Goal: Transaction & Acquisition: Obtain resource

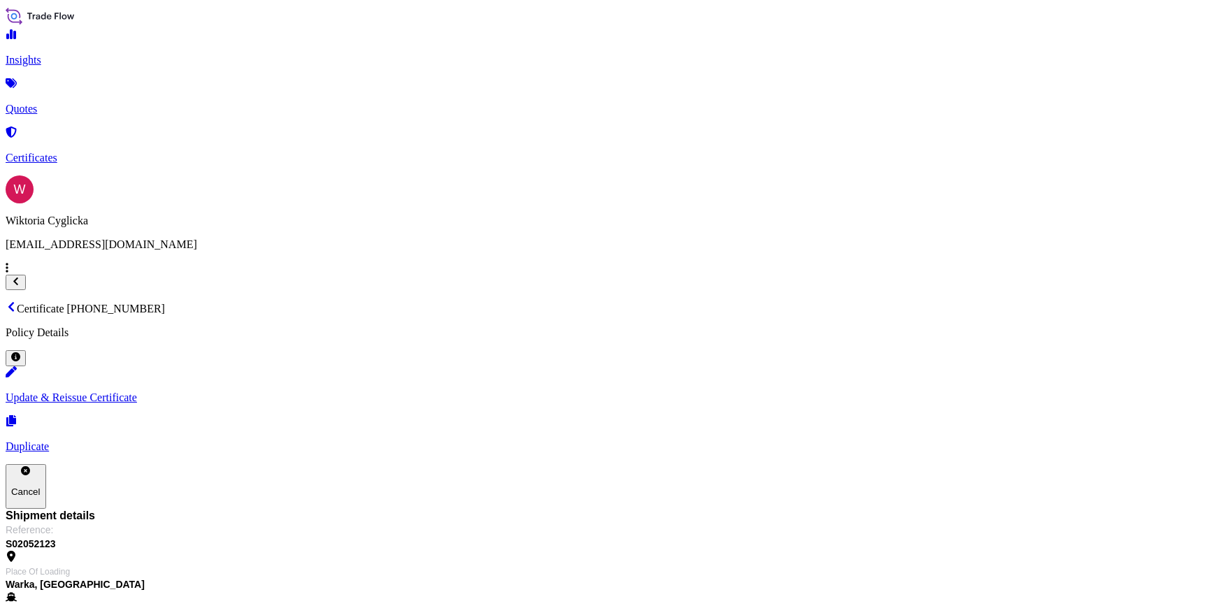
scroll to position [275, 0]
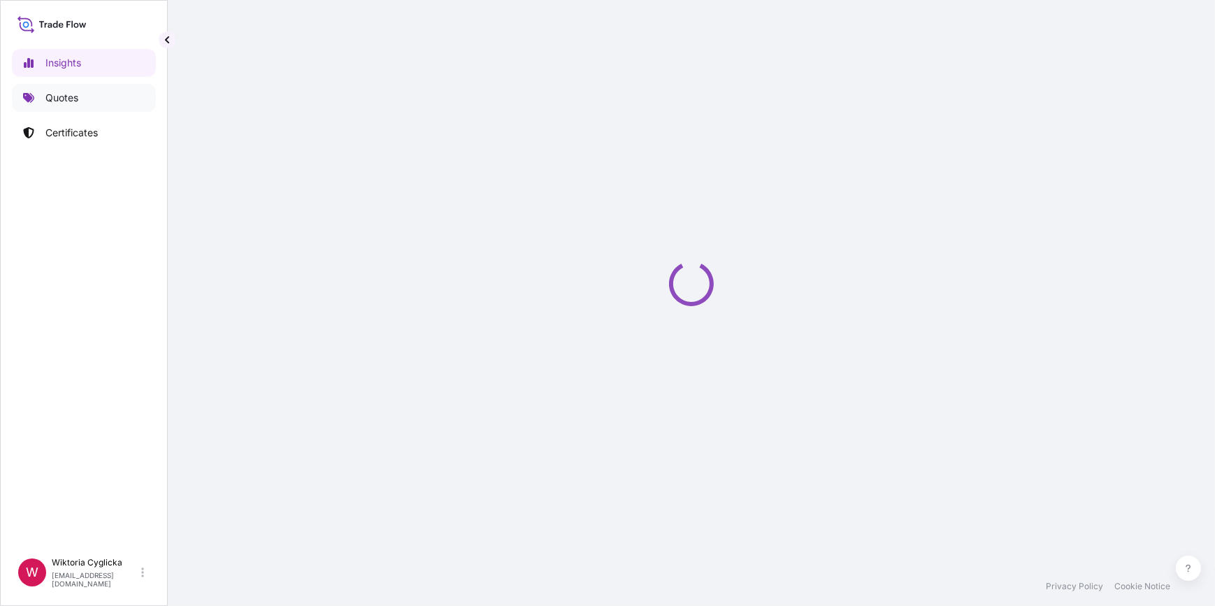
select select "2025"
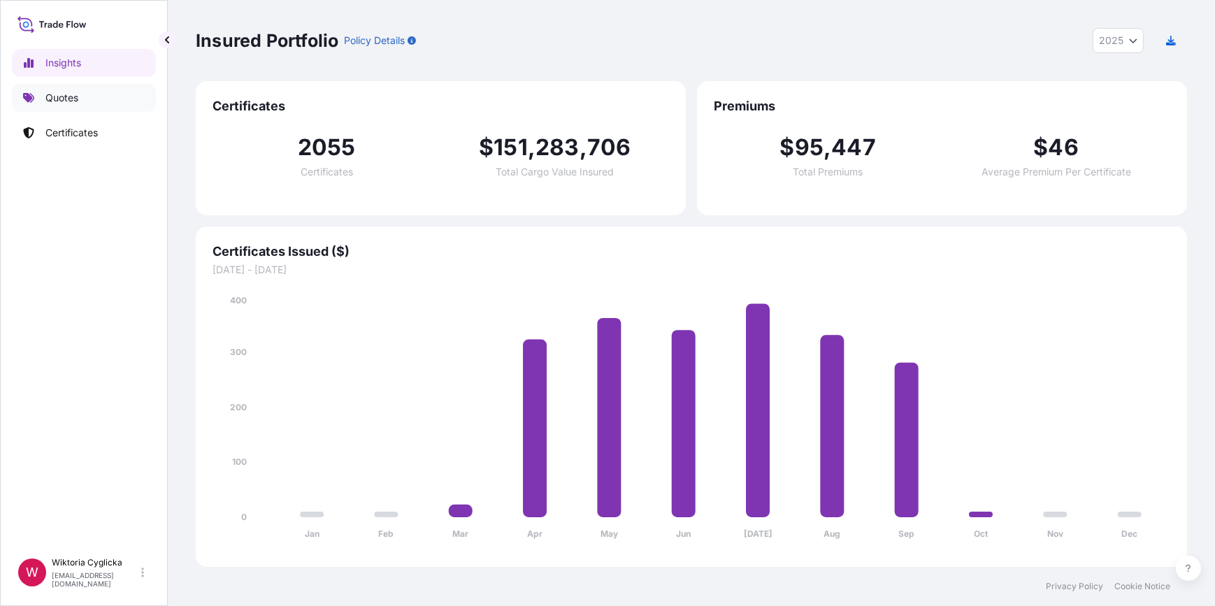
click at [73, 96] on p "Quotes" at bounding box center [61, 98] width 33 height 14
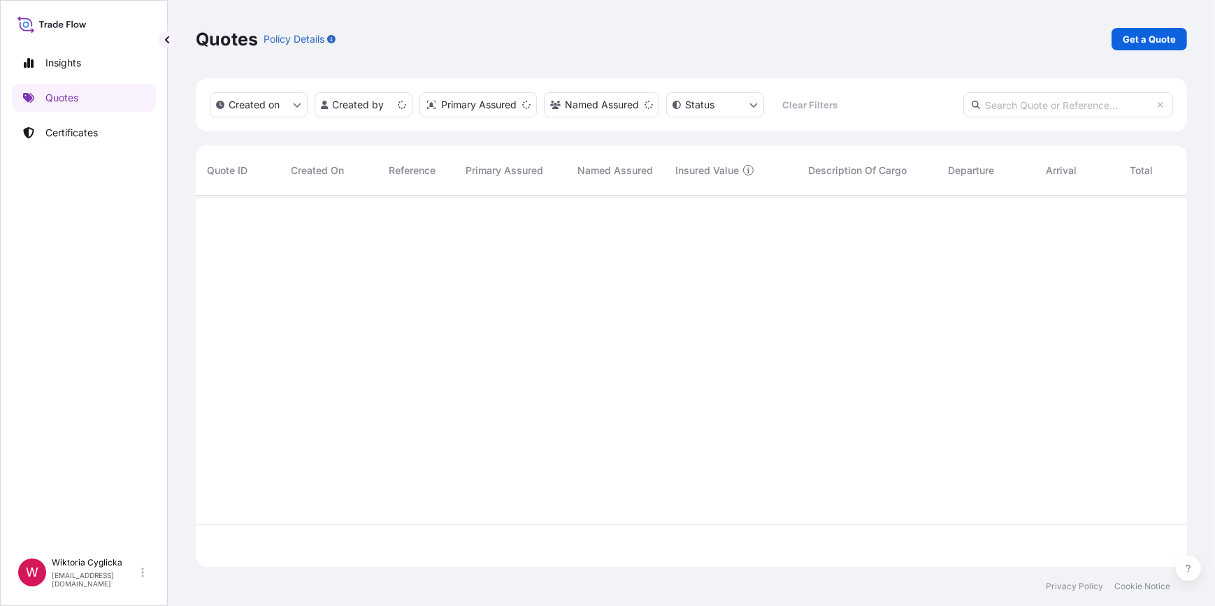
scroll to position [369, 981]
click at [1132, 36] on p "Get a Quote" at bounding box center [1149, 39] width 53 height 14
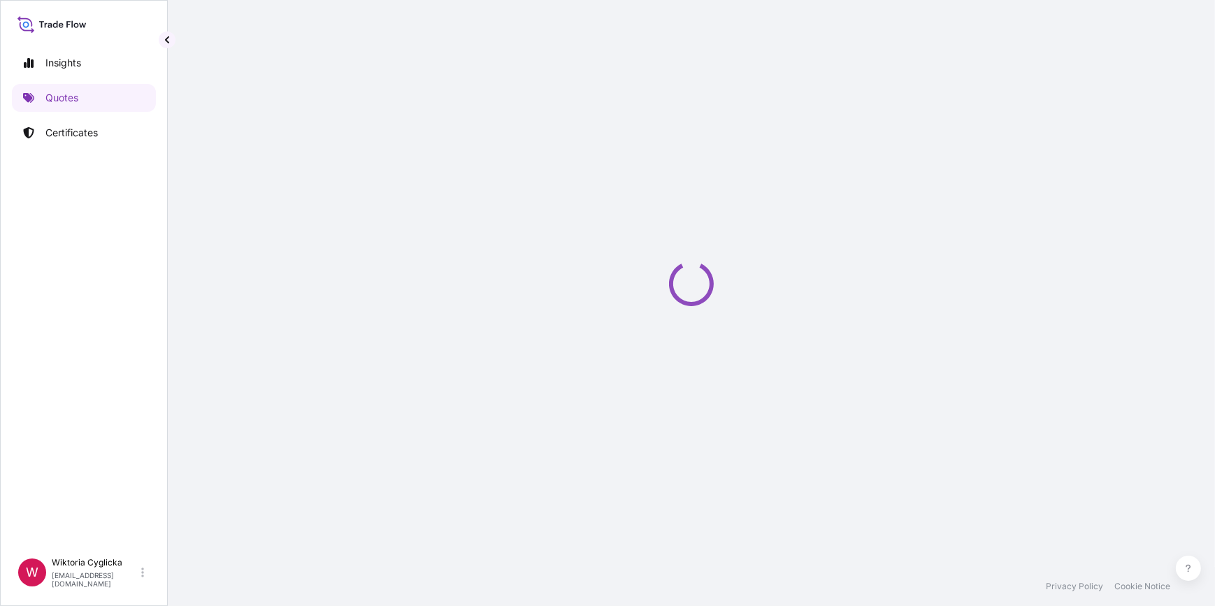
select select "Sea"
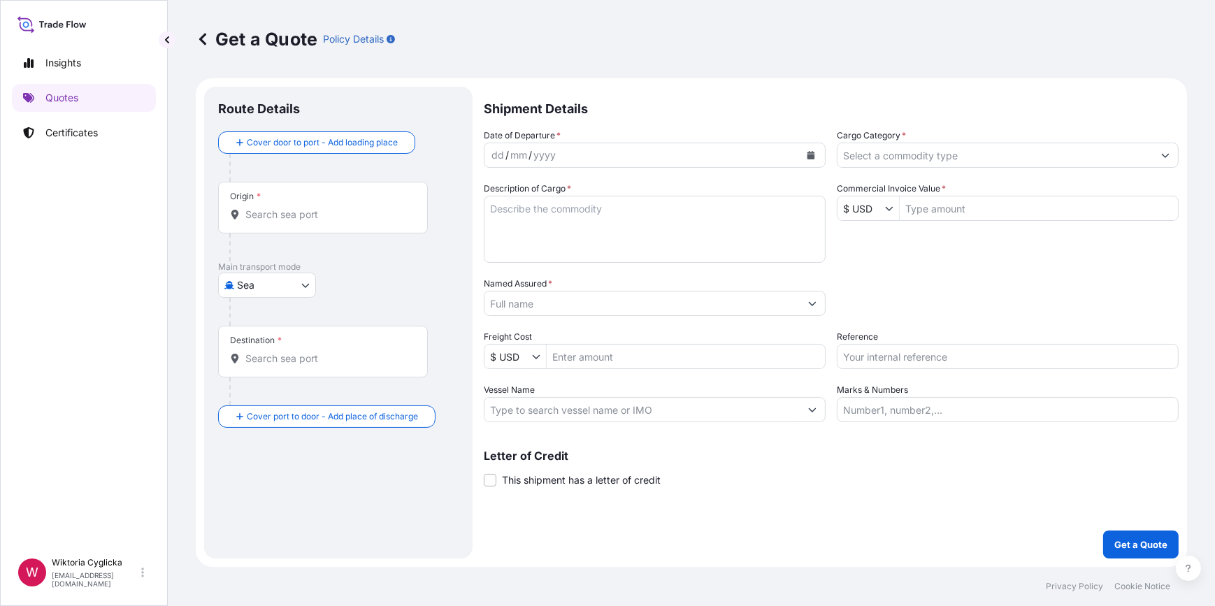
click at [902, 160] on input "Cargo Category *" at bounding box center [994, 155] width 315 height 25
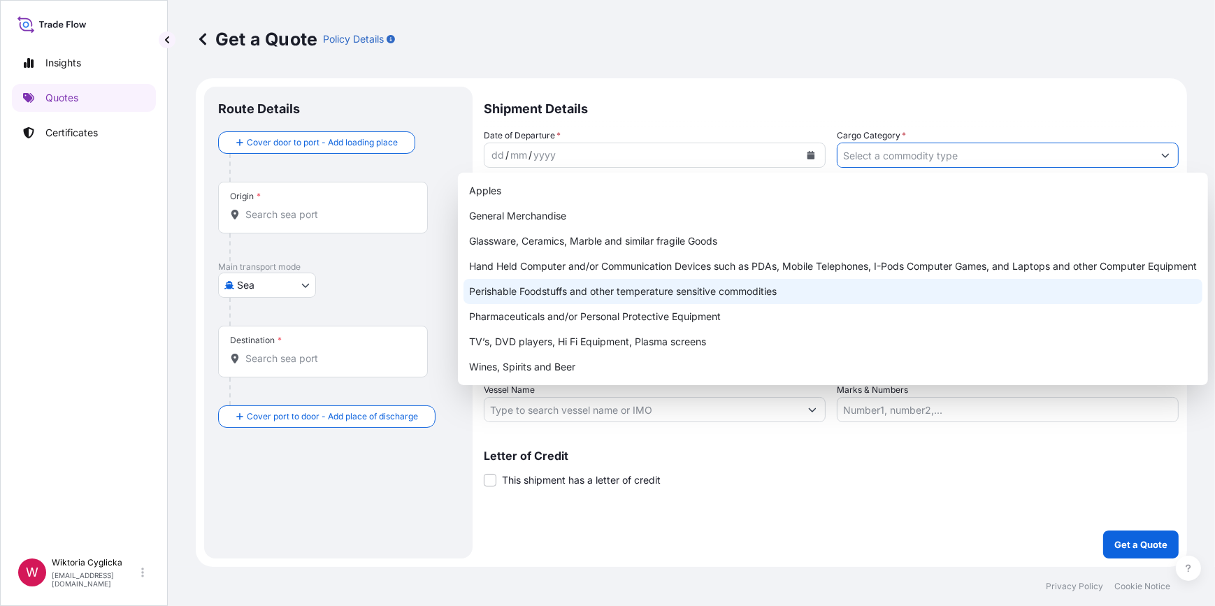
click at [624, 293] on div "Perishable Foodstuffs and other temperature sensitive commodities" at bounding box center [832, 291] width 739 height 25
type input "Perishable Foodstuffs and other temperature sensitive commodities"
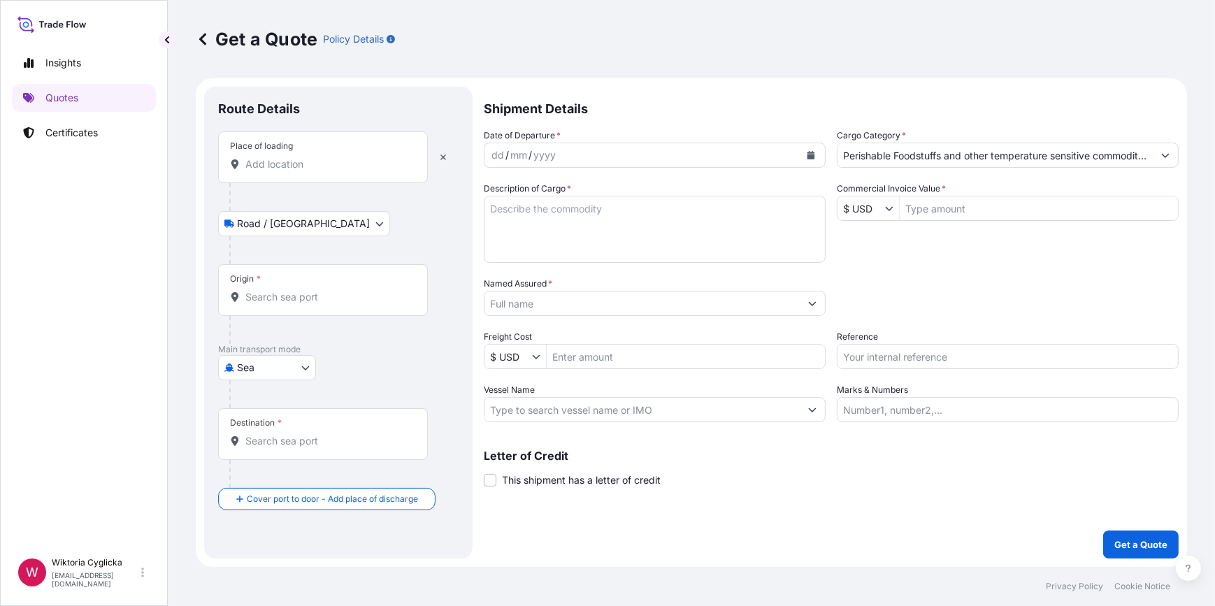
click at [904, 355] on input "Reference" at bounding box center [1008, 356] width 342 height 25
paste input "S02061133"
type input "S02061133"
click at [913, 328] on div "Date of Departure * dd / mm / yyyy Cargo Category * Perishable Foodstuffs and o…" at bounding box center [831, 276] width 695 height 294
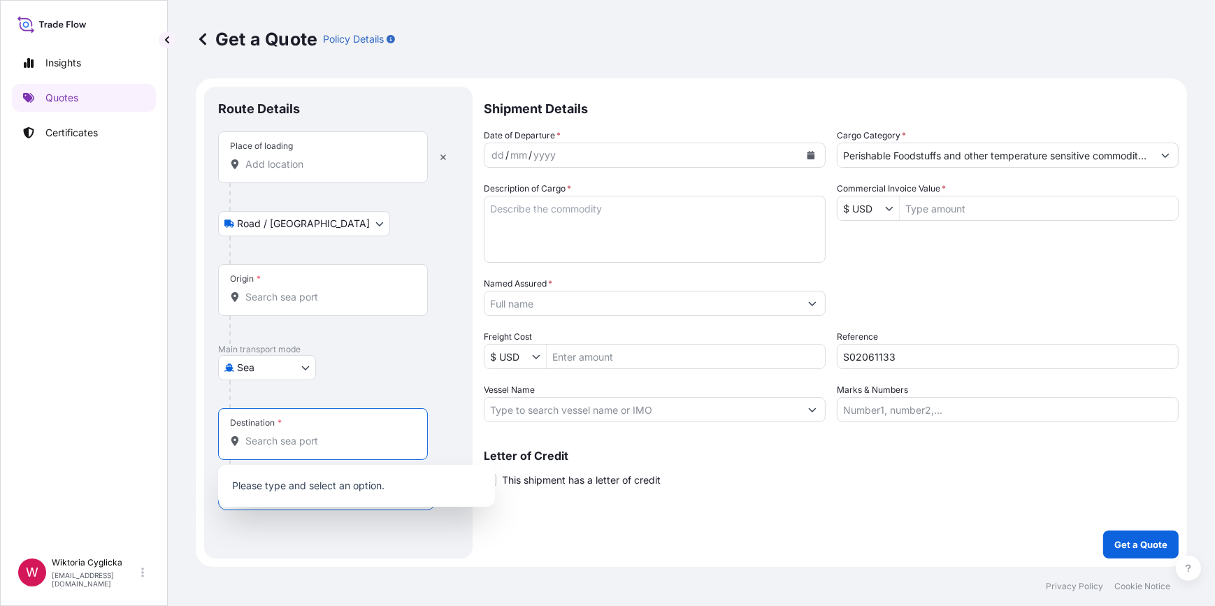
click at [332, 442] on input "Destination *" at bounding box center [327, 441] width 165 height 14
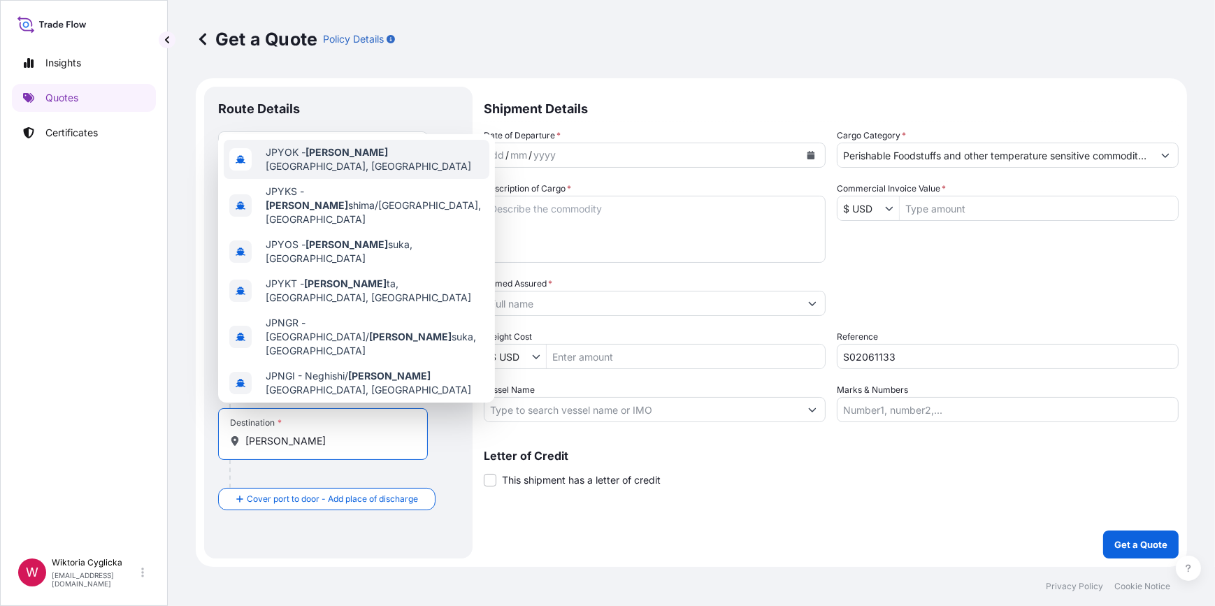
click at [347, 150] on span "JPYOK - [PERSON_NAME], [GEOGRAPHIC_DATA]" at bounding box center [375, 159] width 218 height 28
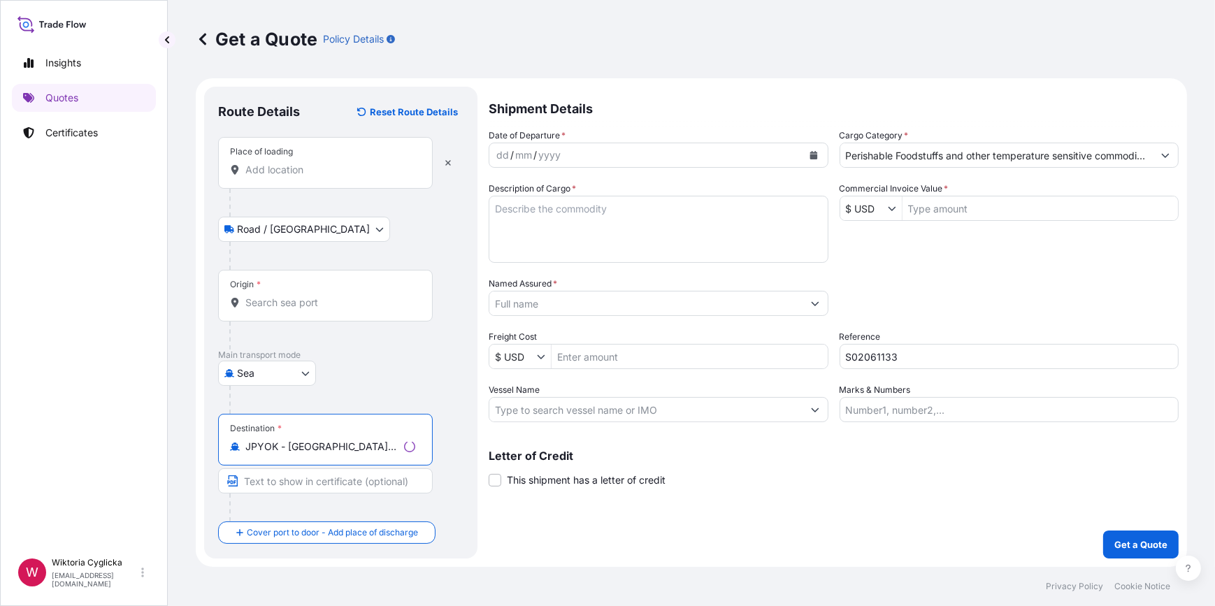
type input "JPYOK - [GEOGRAPHIC_DATA], [GEOGRAPHIC_DATA]"
click at [297, 303] on input "Origin *" at bounding box center [330, 303] width 170 height 14
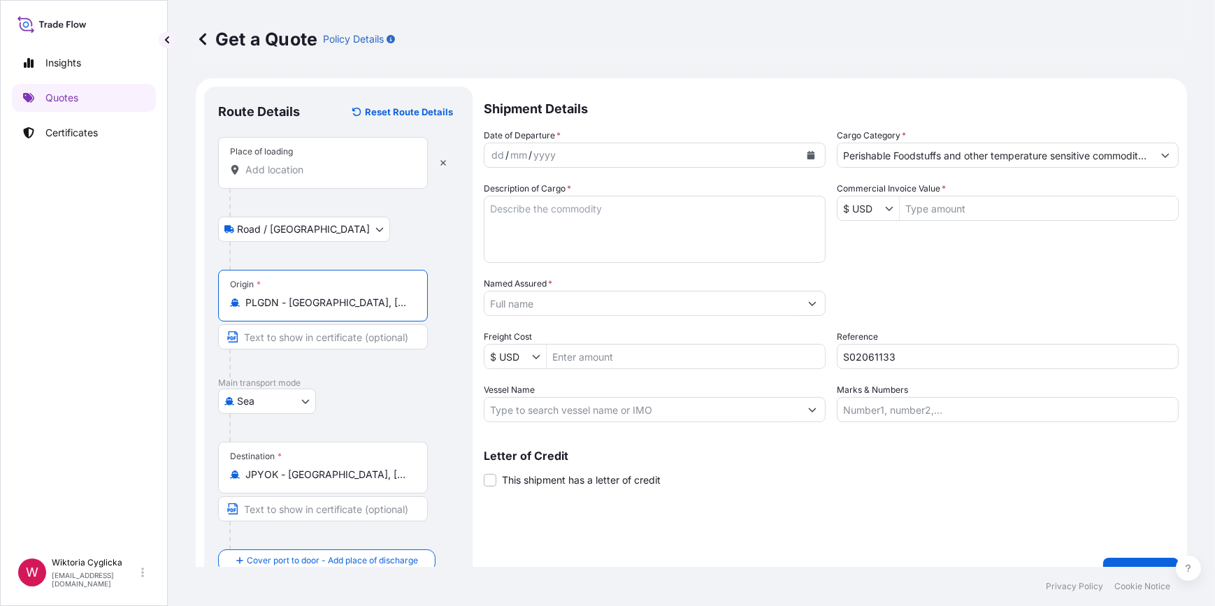
type input "PLGDN - [GEOGRAPHIC_DATA], [GEOGRAPHIC_DATA]"
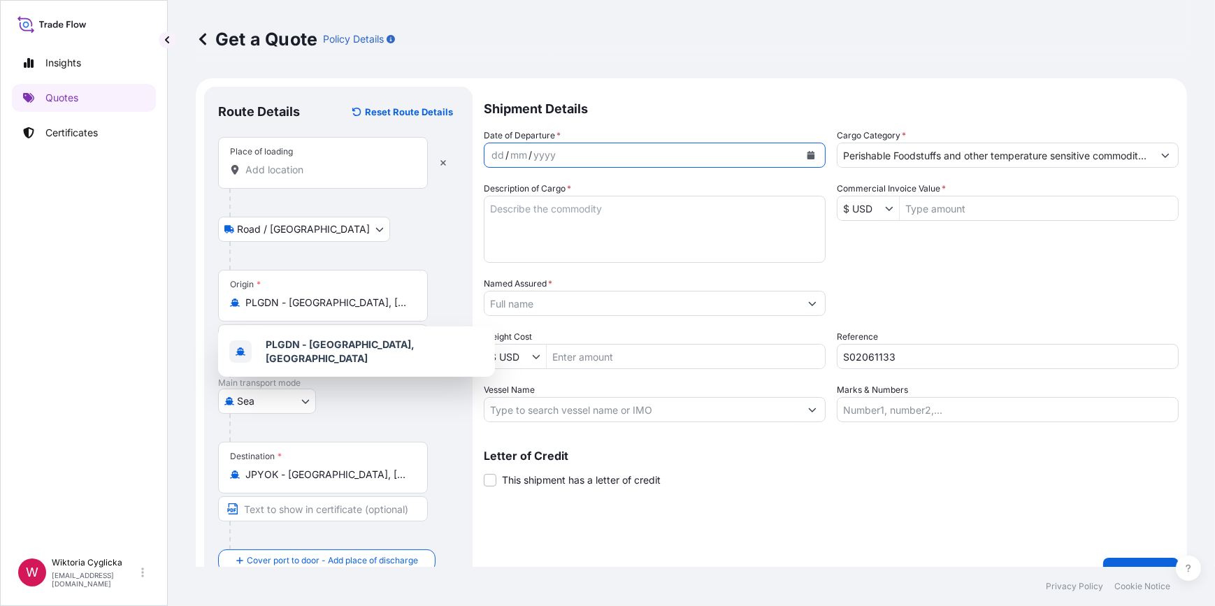
click at [807, 152] on icon "Calendar" at bounding box center [811, 155] width 8 height 8
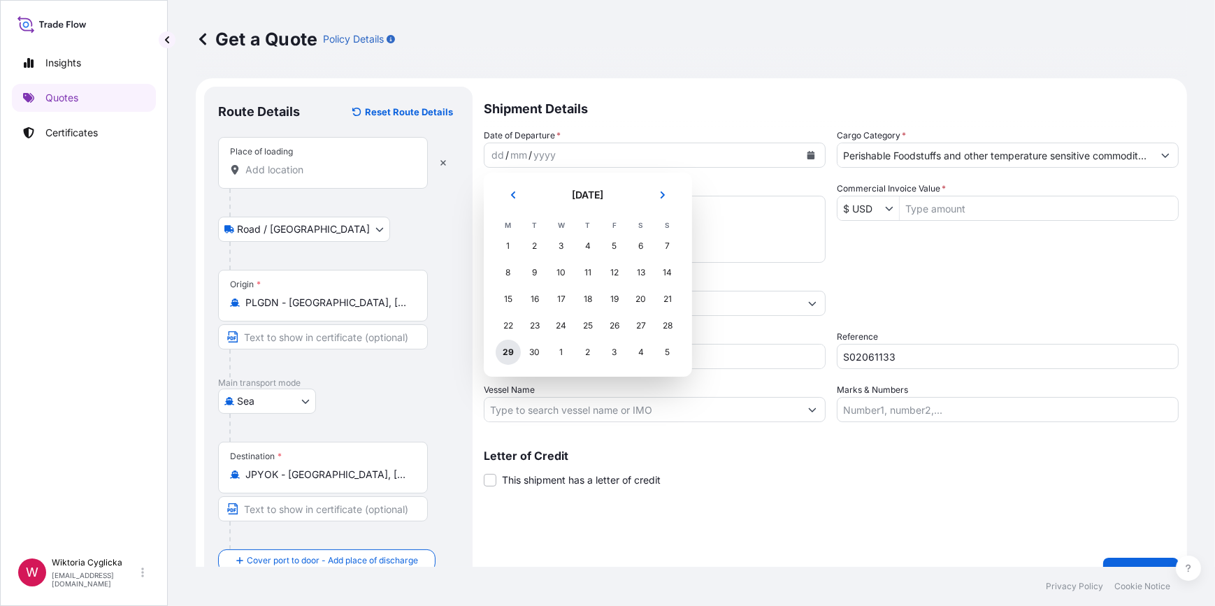
click at [503, 350] on div "29" at bounding box center [508, 352] width 25 height 25
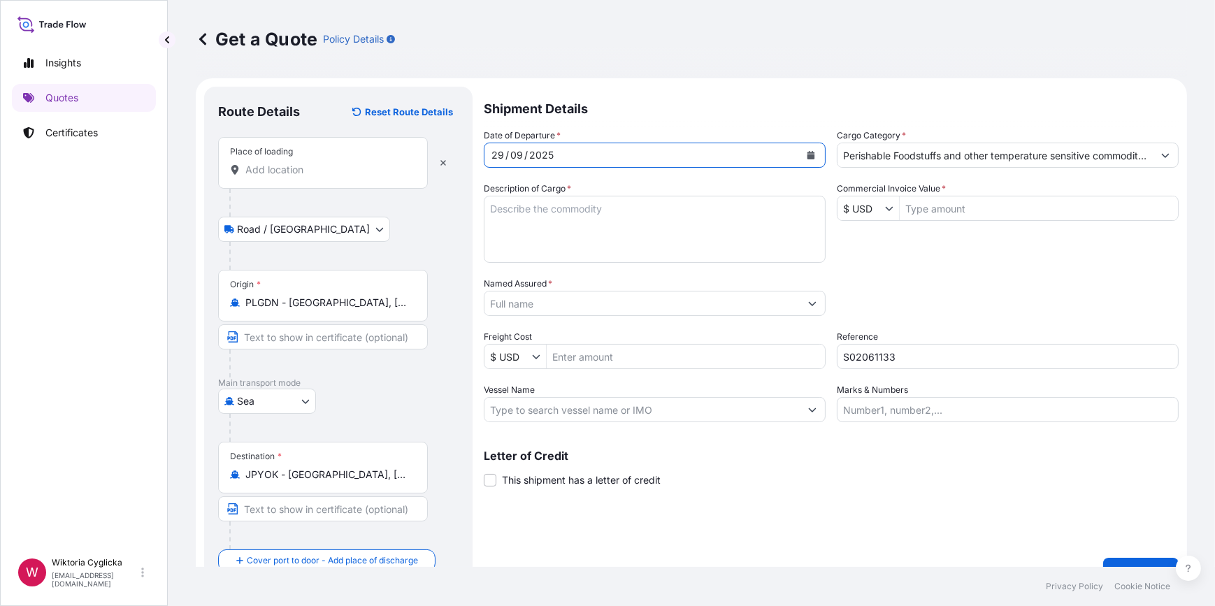
click at [350, 175] on input "Place of loading" at bounding box center [327, 170] width 165 height 14
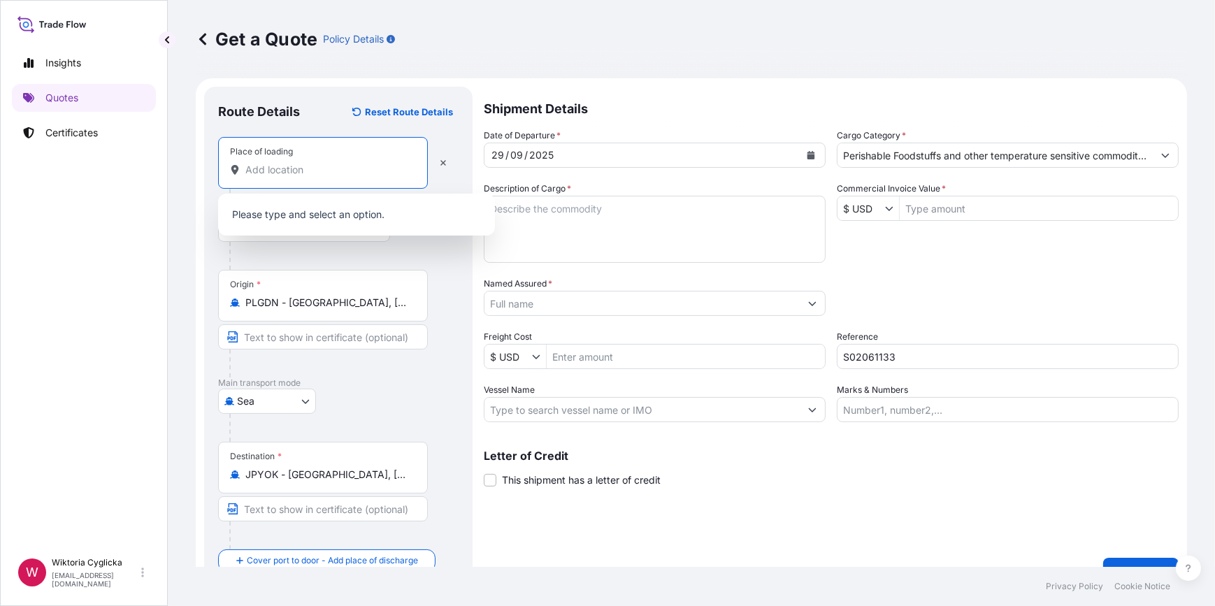
paste input "WIAZOWNA"
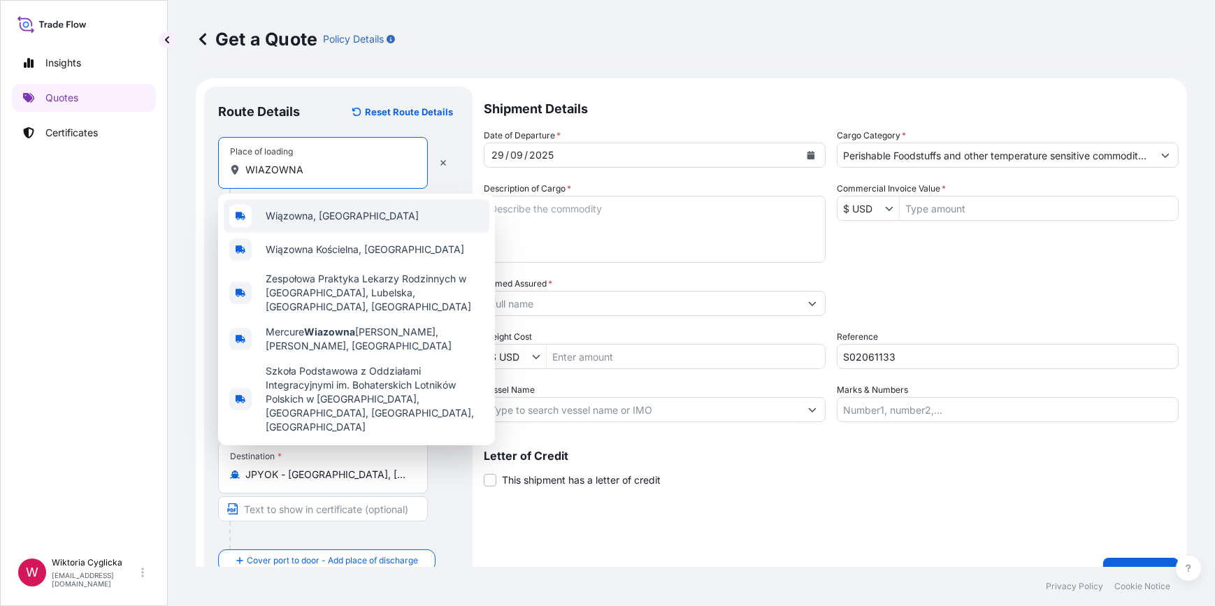
click at [315, 216] on span "Wiązowna, [GEOGRAPHIC_DATA]" at bounding box center [342, 216] width 153 height 14
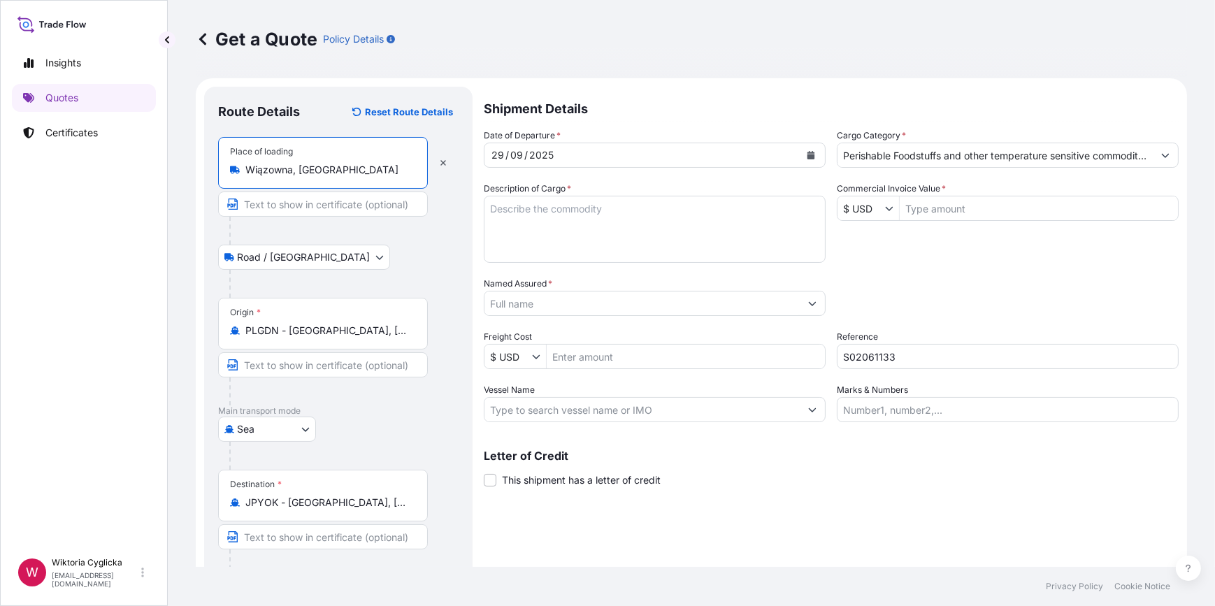
type input "Wiązowna, [GEOGRAPHIC_DATA]"
click at [582, 236] on textarea "Description of Cargo *" at bounding box center [655, 229] width 342 height 67
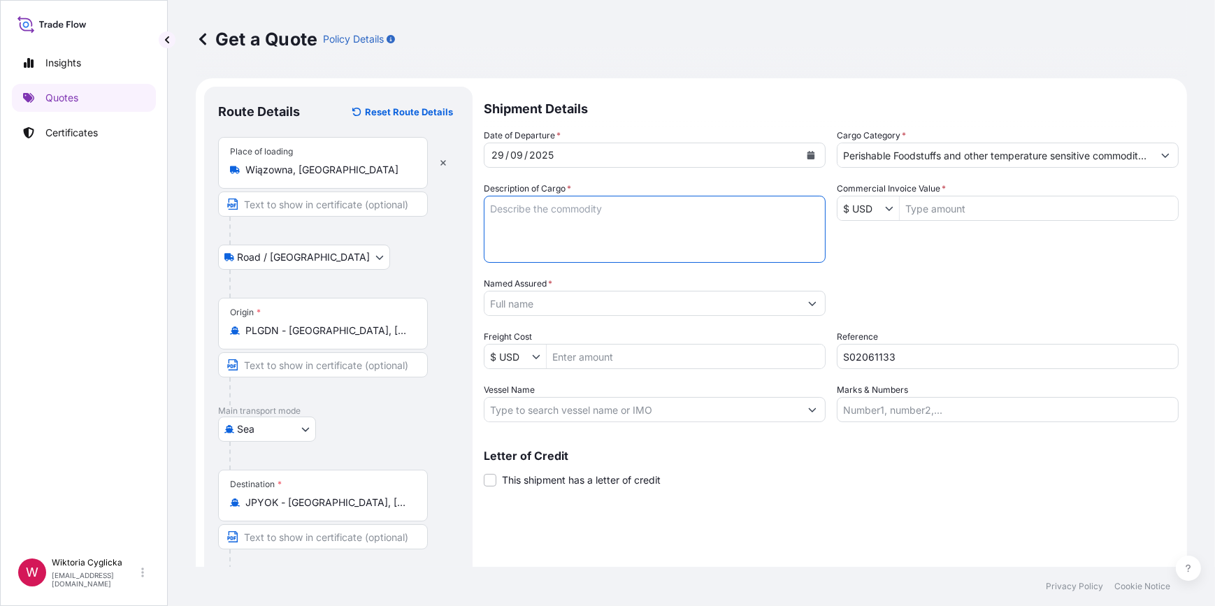
click at [580, 231] on textarea "Description of Cargo *" at bounding box center [655, 229] width 342 height 67
paste textarea "CHOCOLATE NET WEIGHT: 14400 KG"
type textarea "CHOCOLATE NET WEIGHT: 14400 KG GROSS WEIGHT: 15408 KG 1800 BOXES"
click at [881, 301] on div "Packing Category Type to search a container mode Please select a primary mode o…" at bounding box center [1008, 296] width 342 height 39
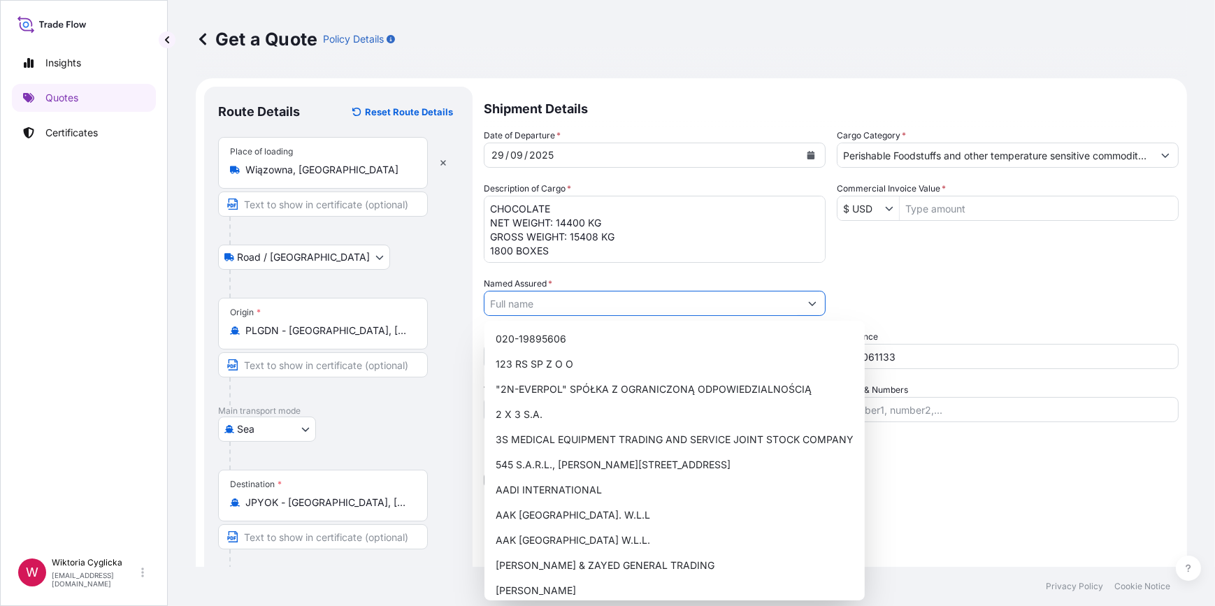
click at [590, 298] on input "Named Assured *" at bounding box center [641, 303] width 315 height 25
paste input "OK LOGISTICS CORPORATION"
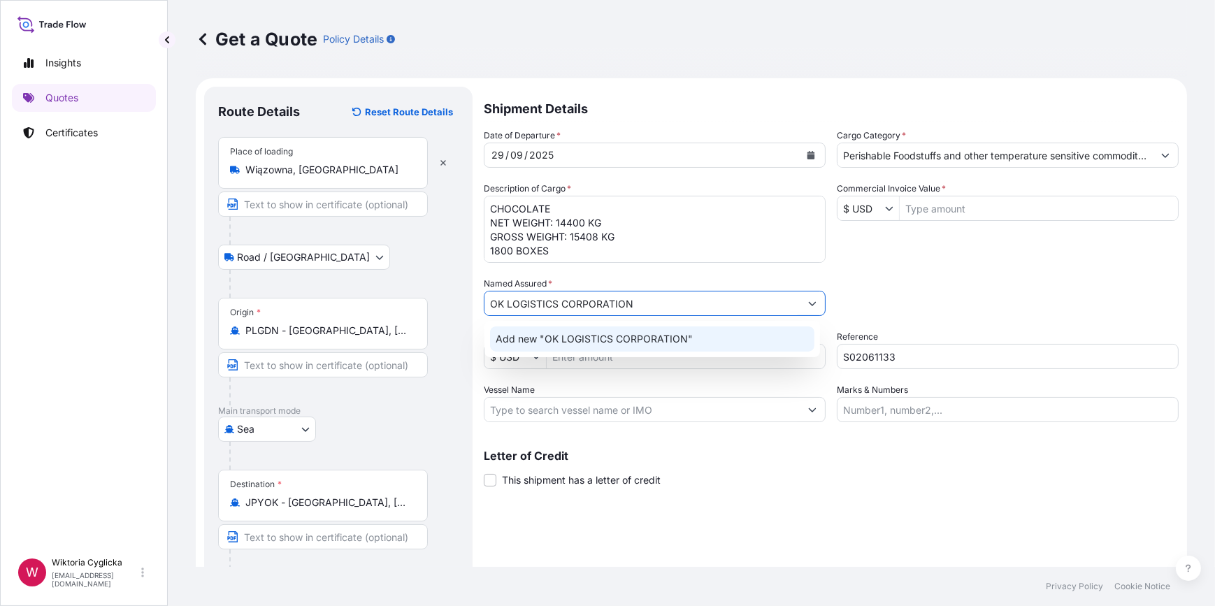
click at [582, 338] on span "Add new "OK LOGISTICS CORPORATION"" at bounding box center [594, 339] width 197 height 14
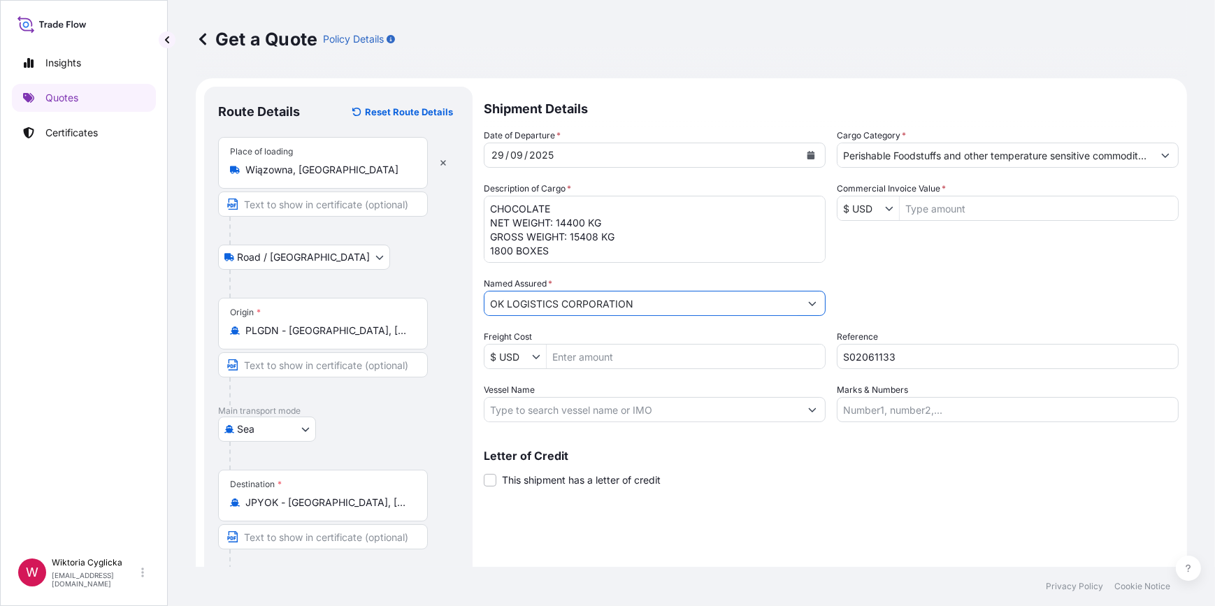
type input "OK LOGISTICS CORPORATION"
click at [937, 292] on div "Packing Category Type to search a container mode Please select a primary mode o…" at bounding box center [1008, 296] width 342 height 39
click at [489, 201] on textarea "CHOCOLATE NET WEIGHT: 14400 KG GROSS WEIGHT: 15408 KG 1800 BOXES" at bounding box center [655, 229] width 342 height 67
paste textarea "OERU2006861"
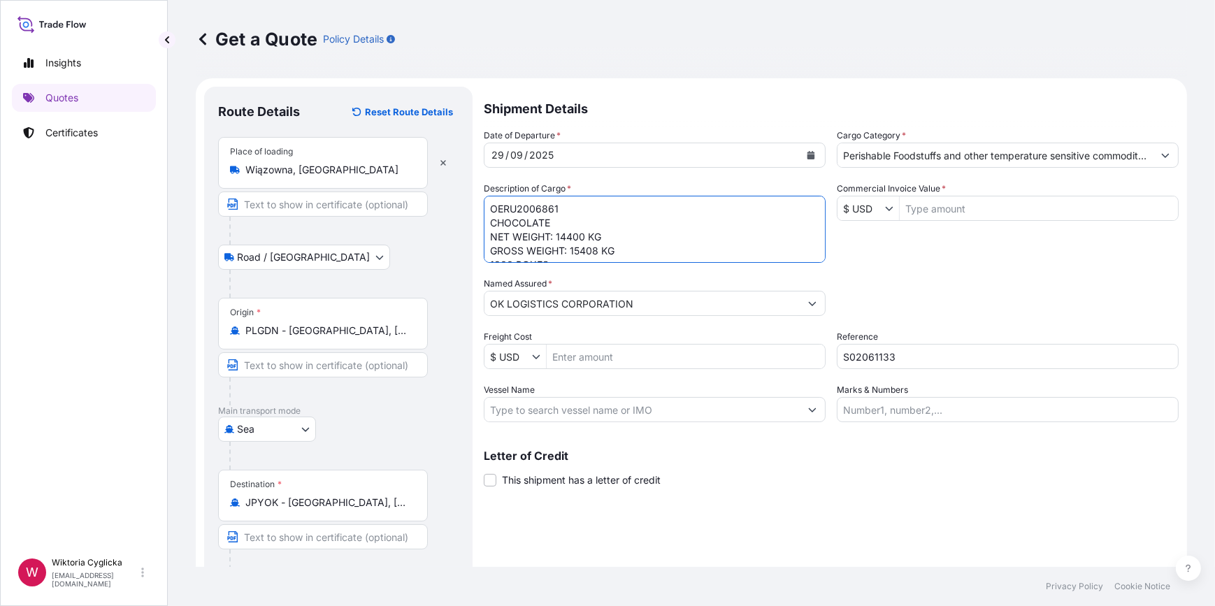
type textarea "OERU2006861 CHOCOLATE NET WEIGHT: 14400 KG GROSS WEIGHT: 15408 KG 1800 BOXES"
click at [1013, 296] on div "Packing Category Type to search a container mode Please select a primary mode o…" at bounding box center [1008, 296] width 342 height 39
drag, startPoint x: 846, startPoint y: 208, endPoint x: 852, endPoint y: 214, distance: 8.4
click at [846, 209] on input "$ USD" at bounding box center [861, 208] width 48 height 25
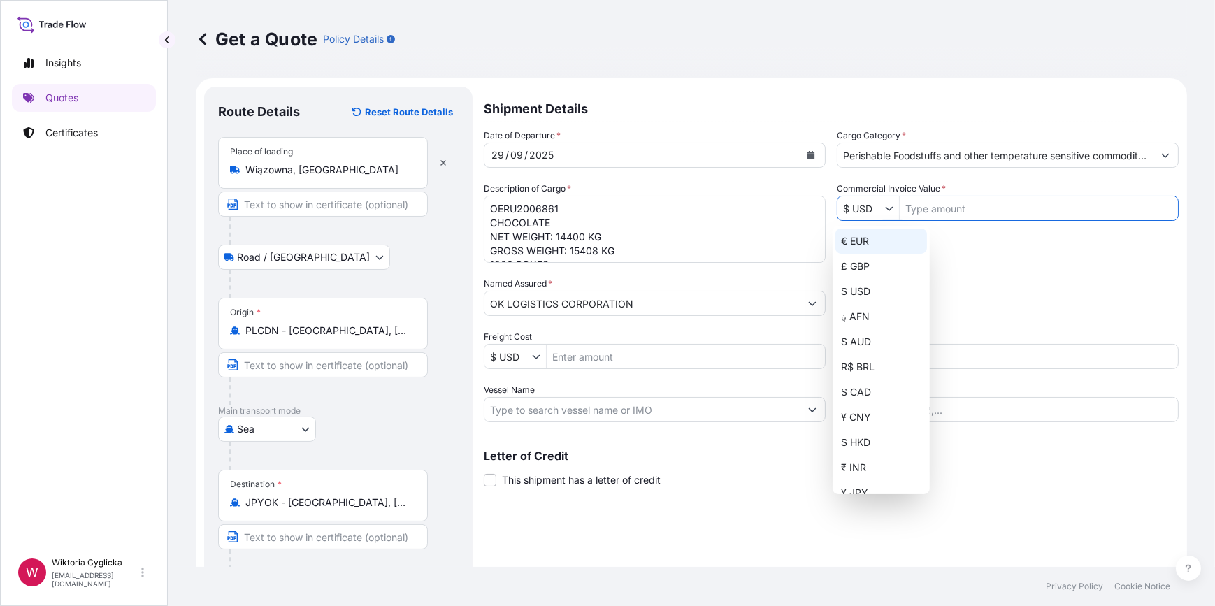
click at [872, 239] on div "€ EUR" at bounding box center [881, 241] width 92 height 25
type input "€ EUR"
click at [928, 210] on input "Commercial Invoice Value *" at bounding box center [1039, 208] width 278 height 25
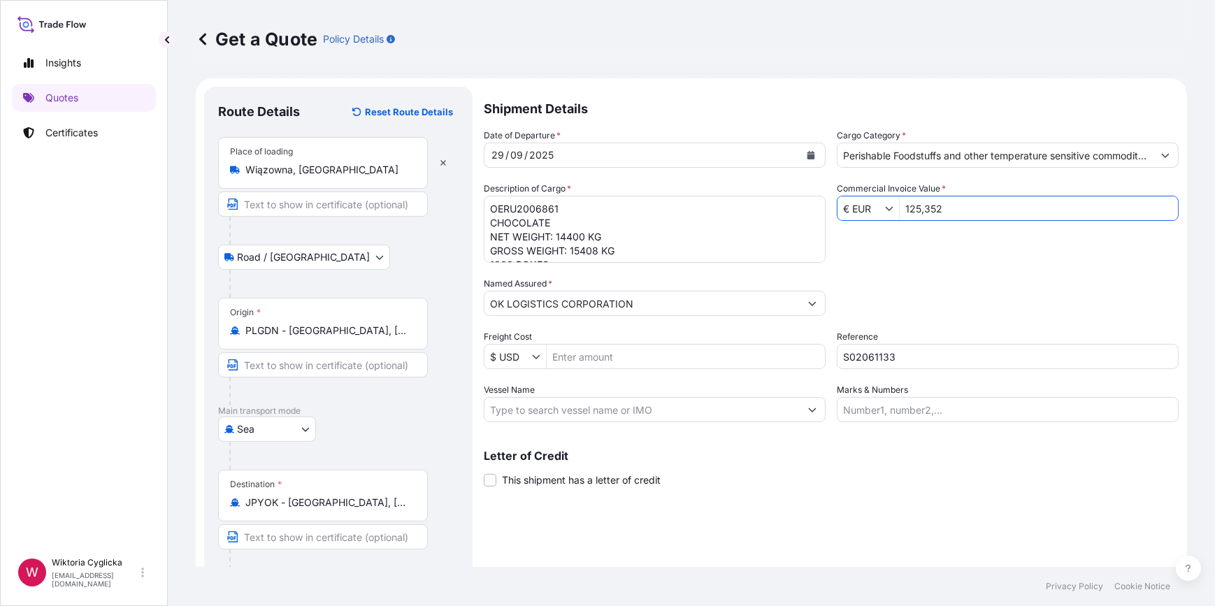
click at [960, 245] on div "Date of Departure * [DATE] Cargo Category * Perishable Foodstuffs and other tem…" at bounding box center [831, 276] width 695 height 294
drag, startPoint x: 920, startPoint y: 207, endPoint x: 967, endPoint y: 240, distance: 57.6
click at [920, 206] on input "125,352" at bounding box center [1039, 208] width 278 height 25
click at [947, 206] on input "125352" at bounding box center [1039, 208] width 278 height 25
click at [931, 268] on div "Date of Departure * [DATE] Cargo Category * Perishable Foodstuffs and other tem…" at bounding box center [831, 276] width 695 height 294
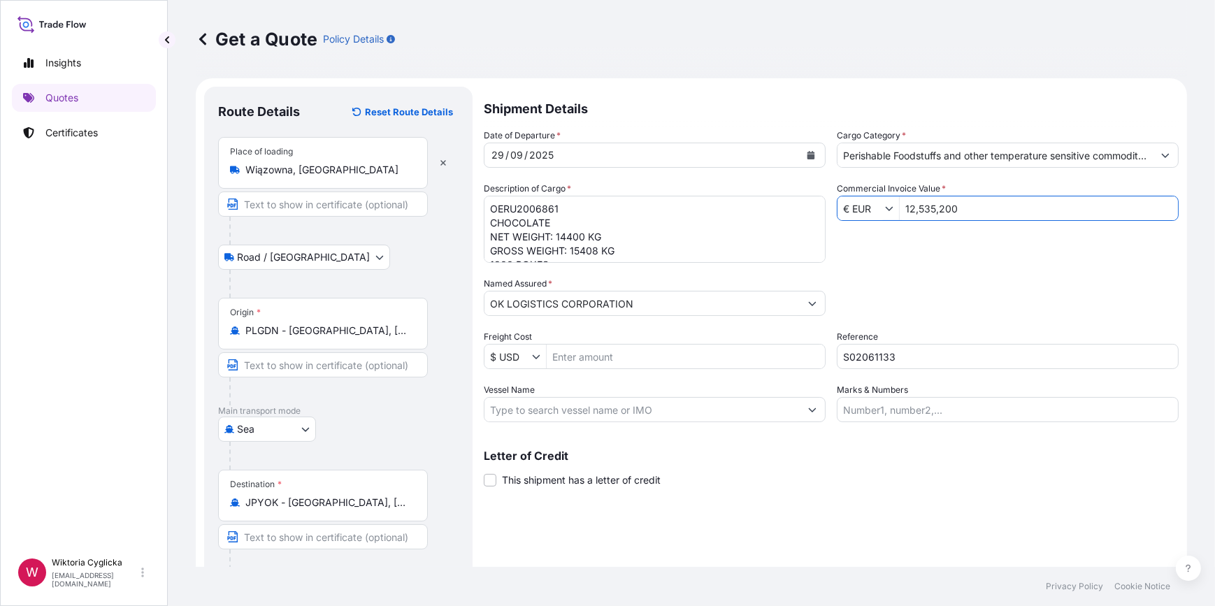
click at [959, 208] on input "12,535,200" at bounding box center [1039, 208] width 278 height 25
drag, startPoint x: 959, startPoint y: 208, endPoint x: 891, endPoint y: 207, distance: 68.5
click at [891, 207] on div "€ EUR 12,535,200" at bounding box center [1008, 208] width 342 height 25
type input "125,352"
click at [925, 259] on div "Date of Departure * [DATE] Cargo Category * Perishable Foodstuffs and other tem…" at bounding box center [831, 276] width 695 height 294
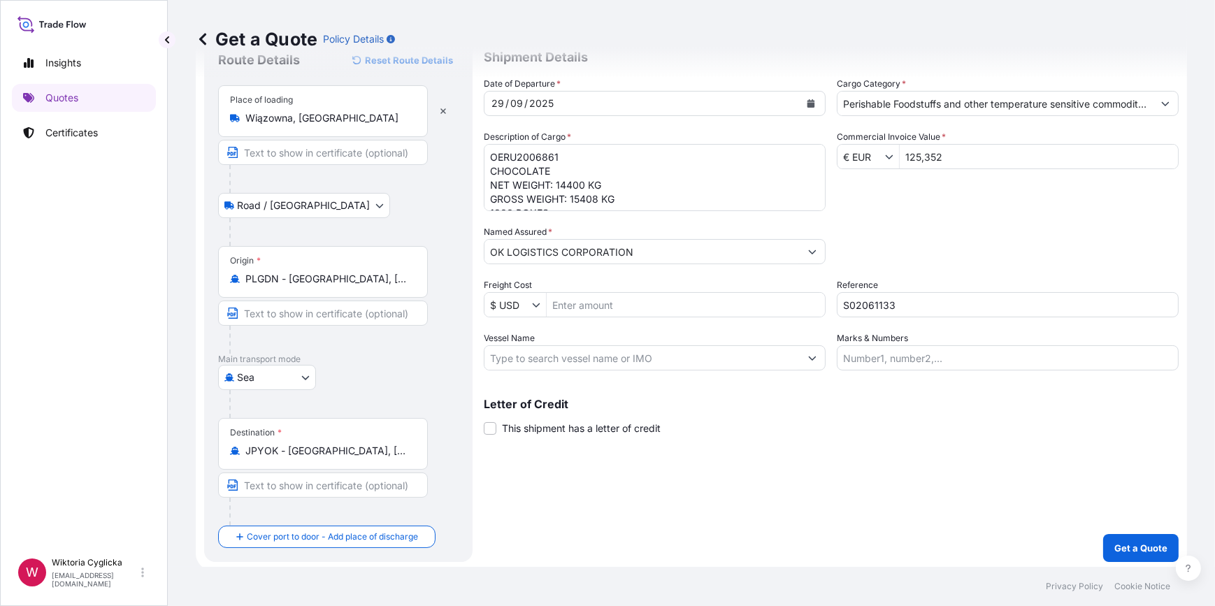
scroll to position [55, 0]
click at [1137, 552] on button "Get a Quote" at bounding box center [1140, 545] width 75 height 28
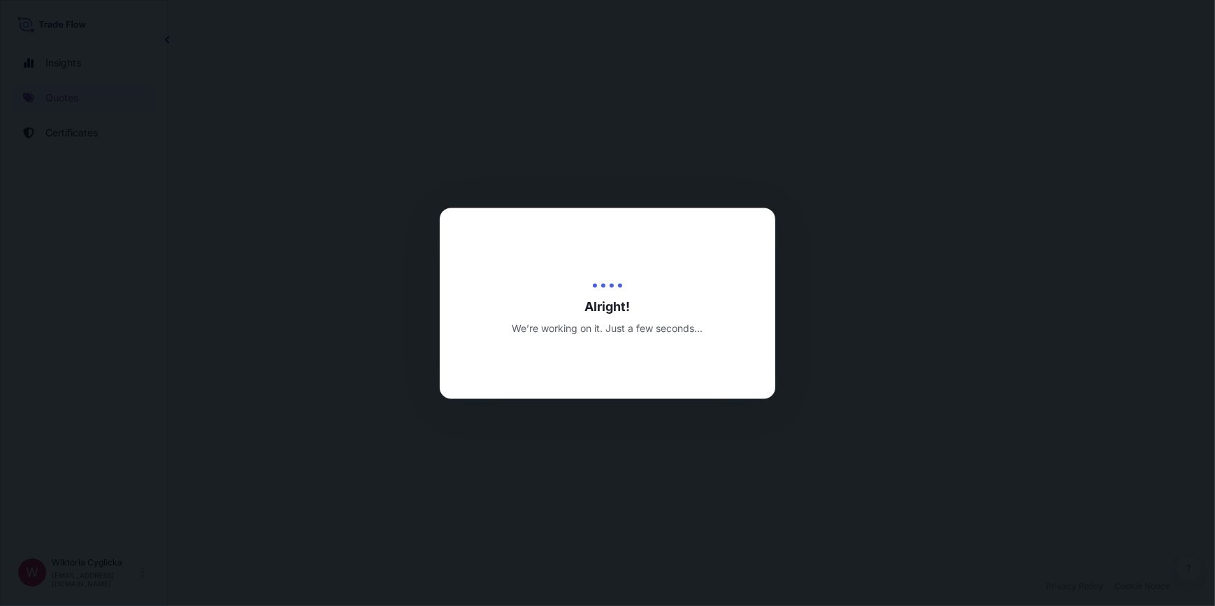
select select "Road / [GEOGRAPHIC_DATA]"
select select "Sea"
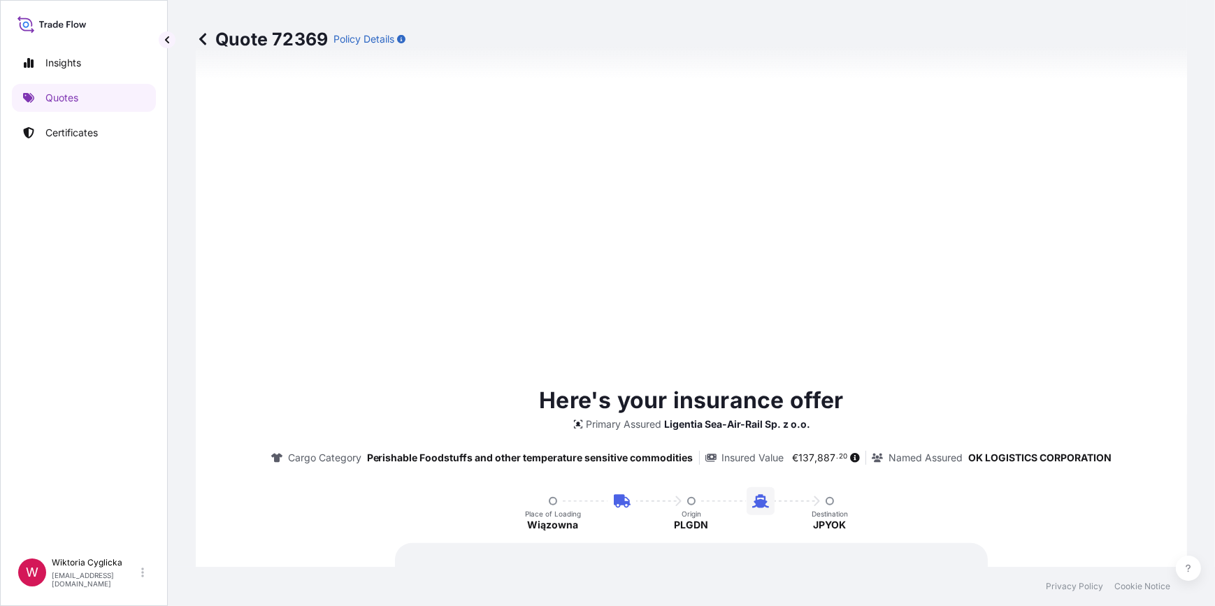
type input "[DATE]"
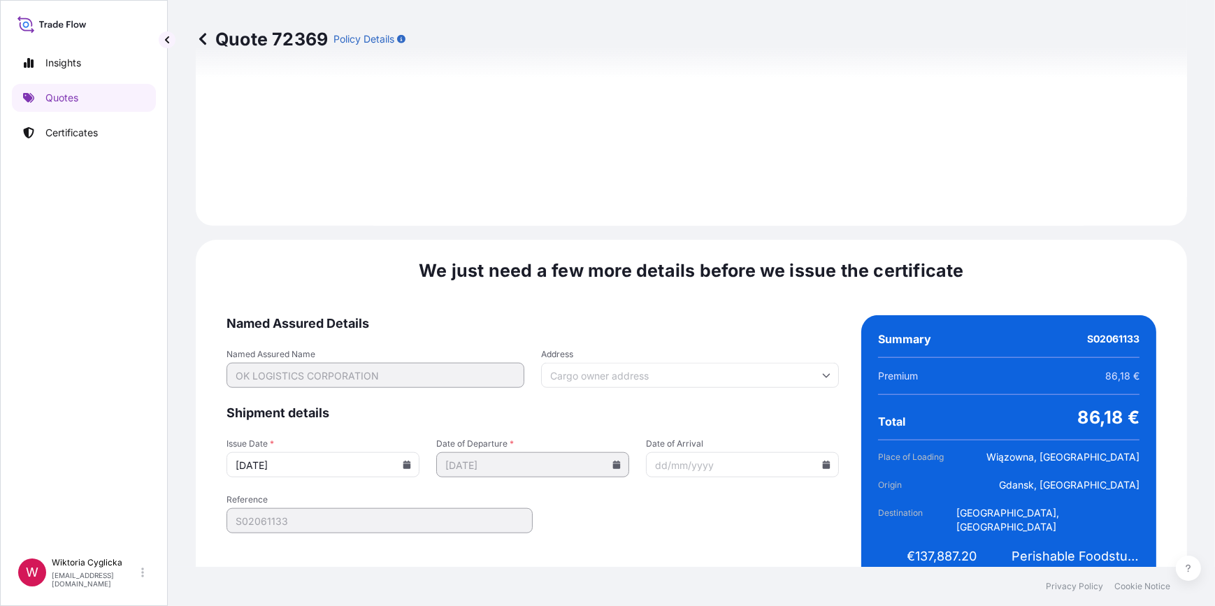
scroll to position [1672, 0]
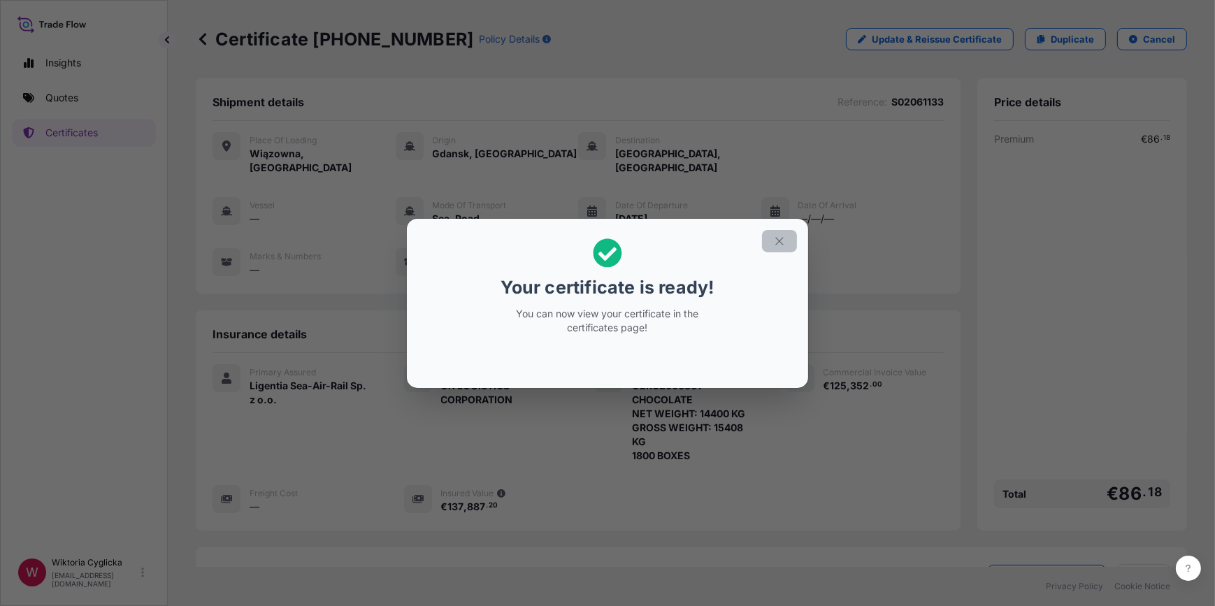
click at [776, 243] on icon "button" at bounding box center [779, 241] width 13 height 13
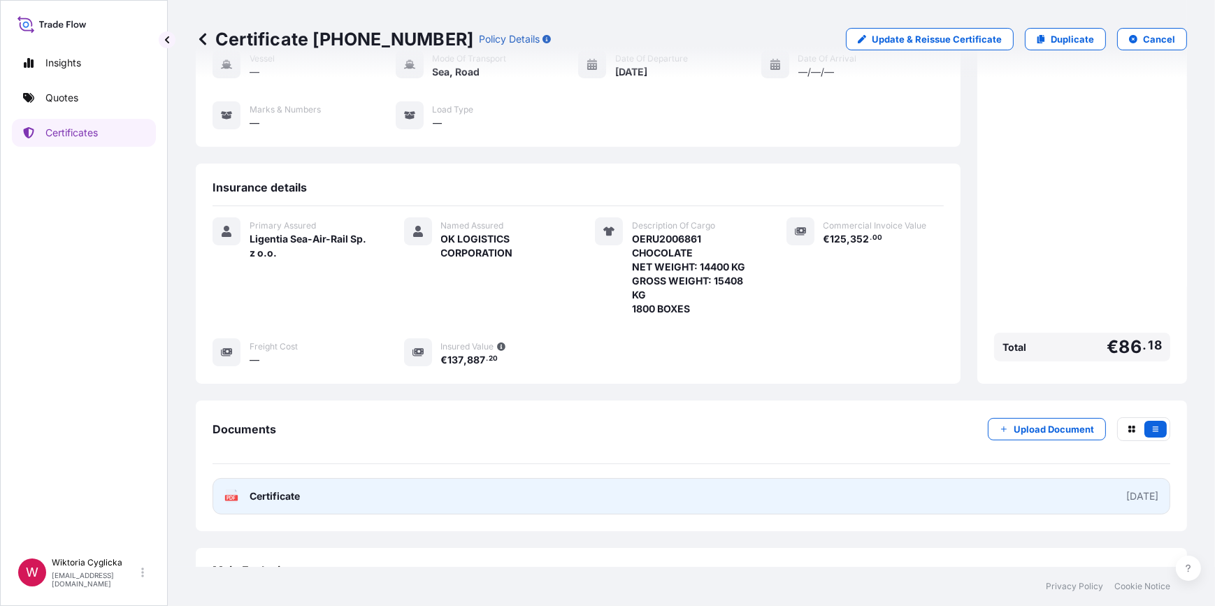
scroll to position [147, 0]
click at [508, 487] on link "PDF Certificate [DATE]" at bounding box center [692, 495] width 958 height 36
